Goal: Task Accomplishment & Management: Complete application form

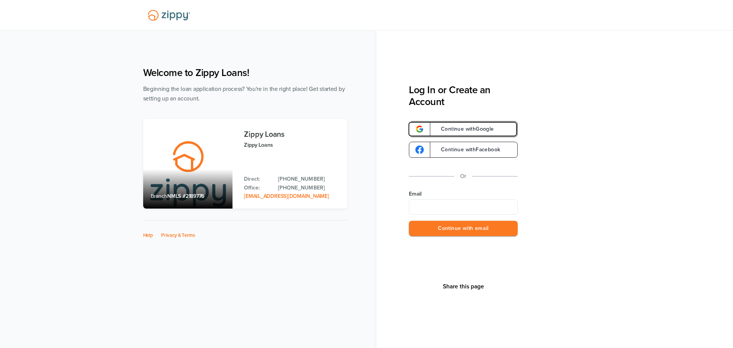
click at [487, 134] on link "Continue with Google" at bounding box center [463, 129] width 109 height 16
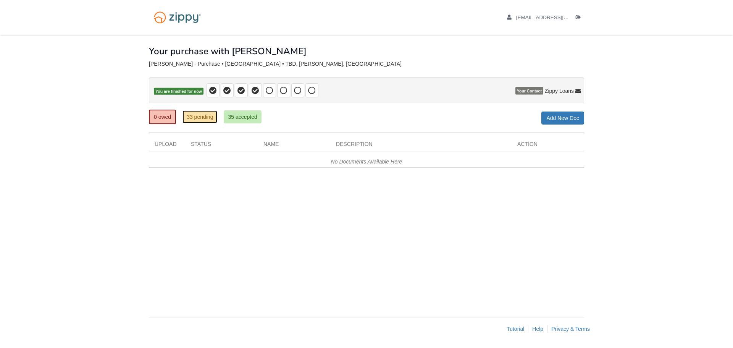
drag, startPoint x: 195, startPoint y: 116, endPoint x: 206, endPoint y: 138, distance: 23.9
click at [195, 116] on link "33 pending" at bounding box center [199, 116] width 35 height 13
